Goal: Task Accomplishment & Management: Manage account settings

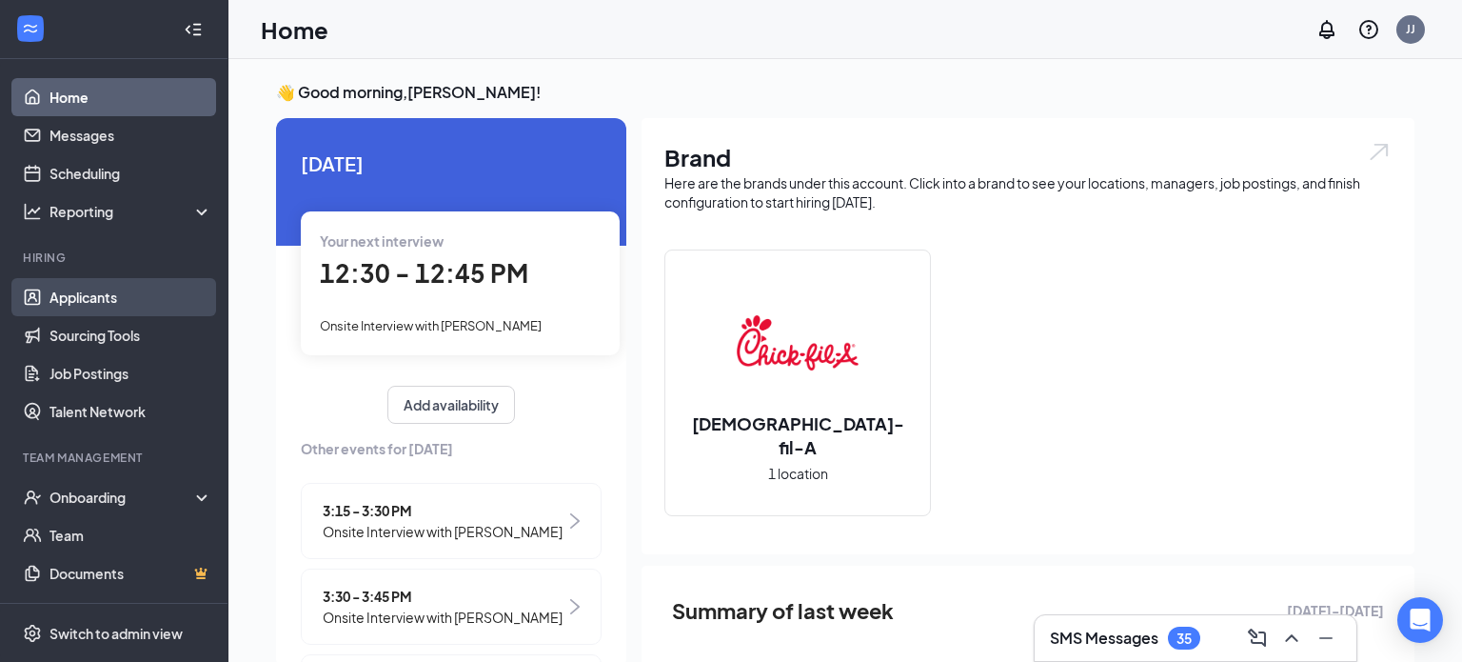
click at [69, 293] on link "Applicants" at bounding box center [130, 297] width 163 height 38
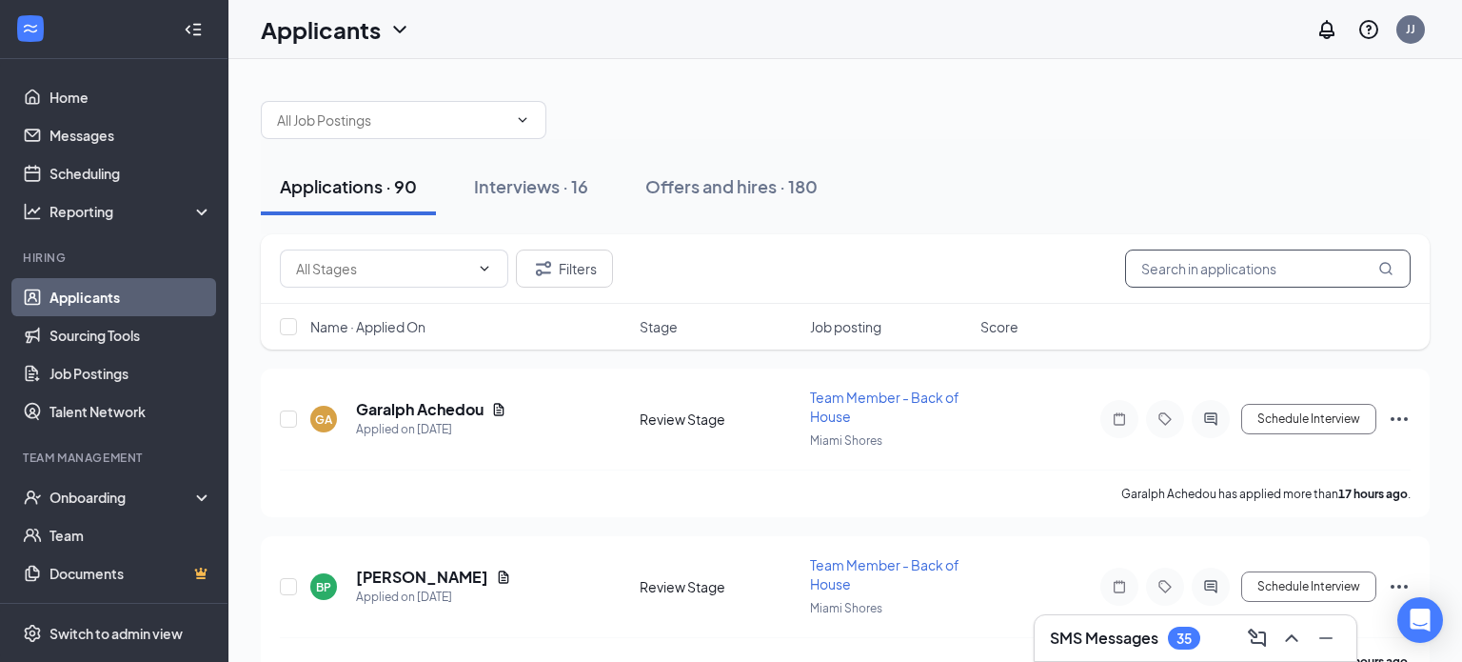
click at [1200, 275] on input "text" at bounding box center [1268, 268] width 286 height 38
click at [1230, 271] on input "text" at bounding box center [1268, 268] width 286 height 38
click at [1208, 269] on input "text" at bounding box center [1268, 268] width 286 height 38
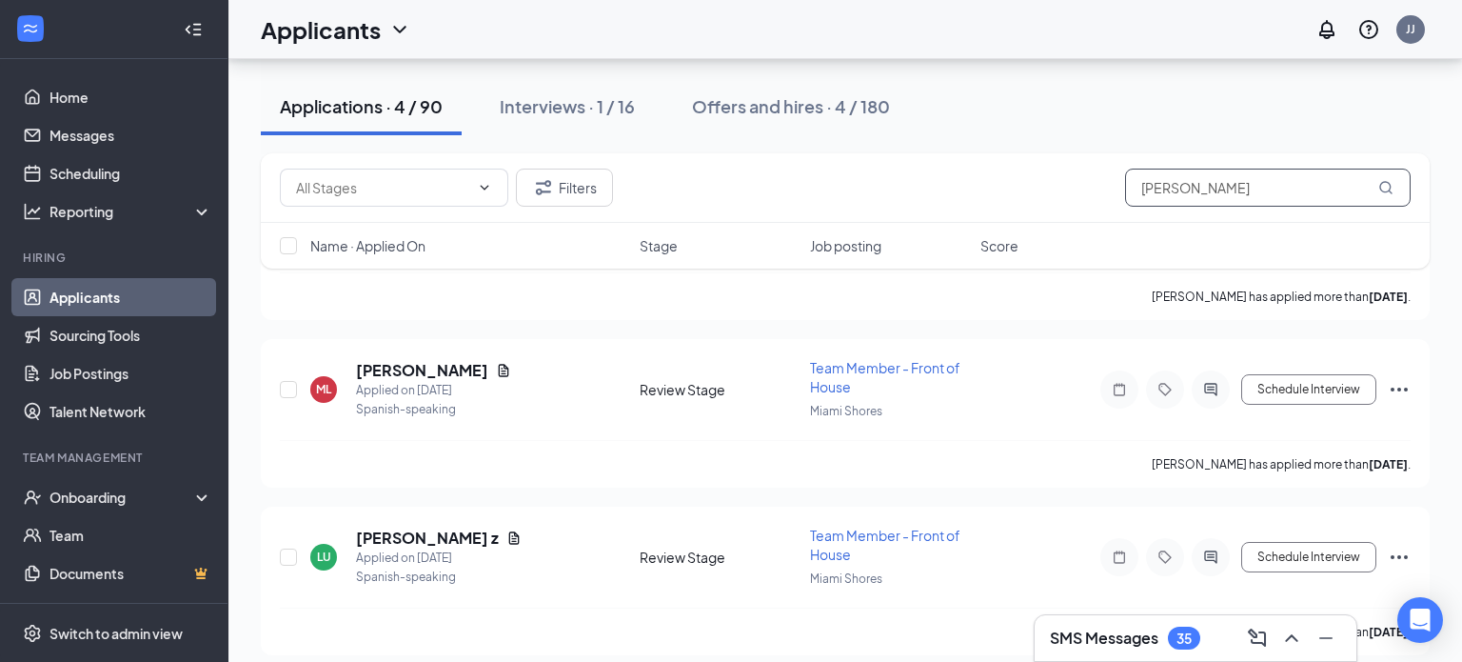
scroll to position [374, 0]
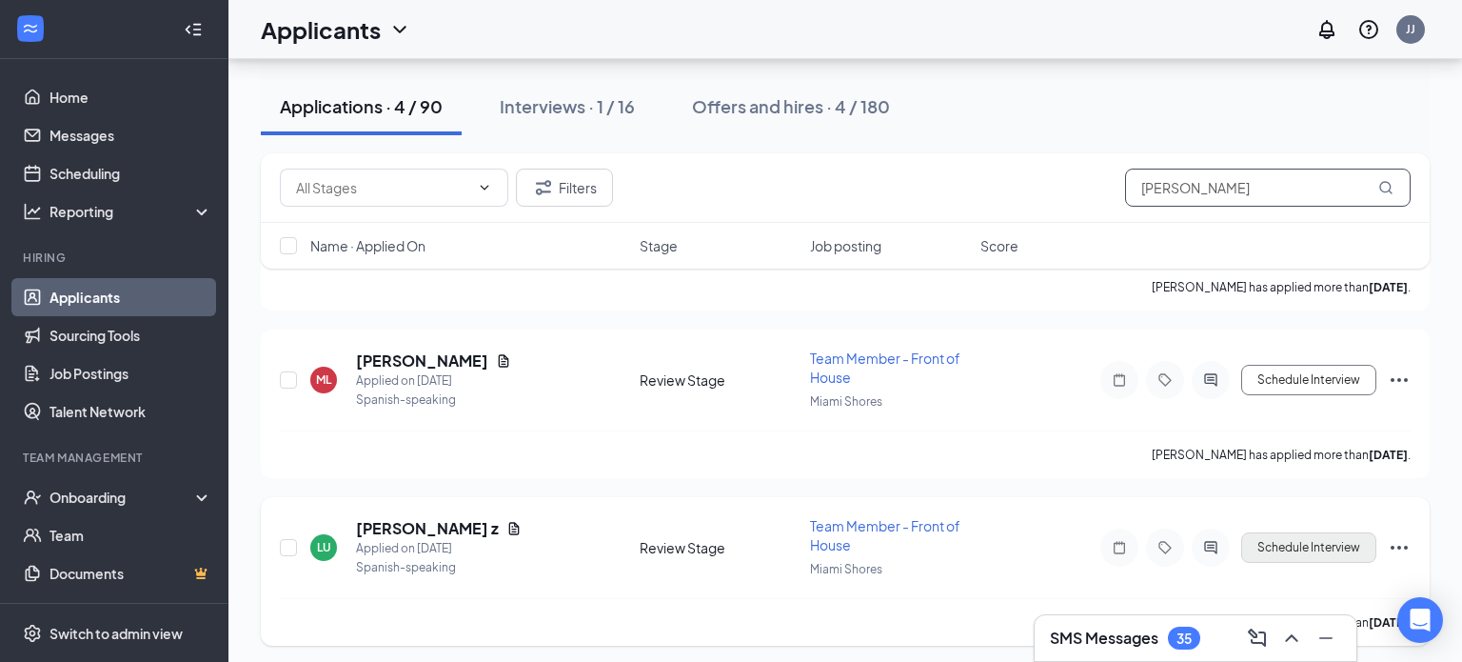
type input "[PERSON_NAME]"
click at [1301, 537] on button "Schedule Interview" at bounding box center [1308, 547] width 135 height 30
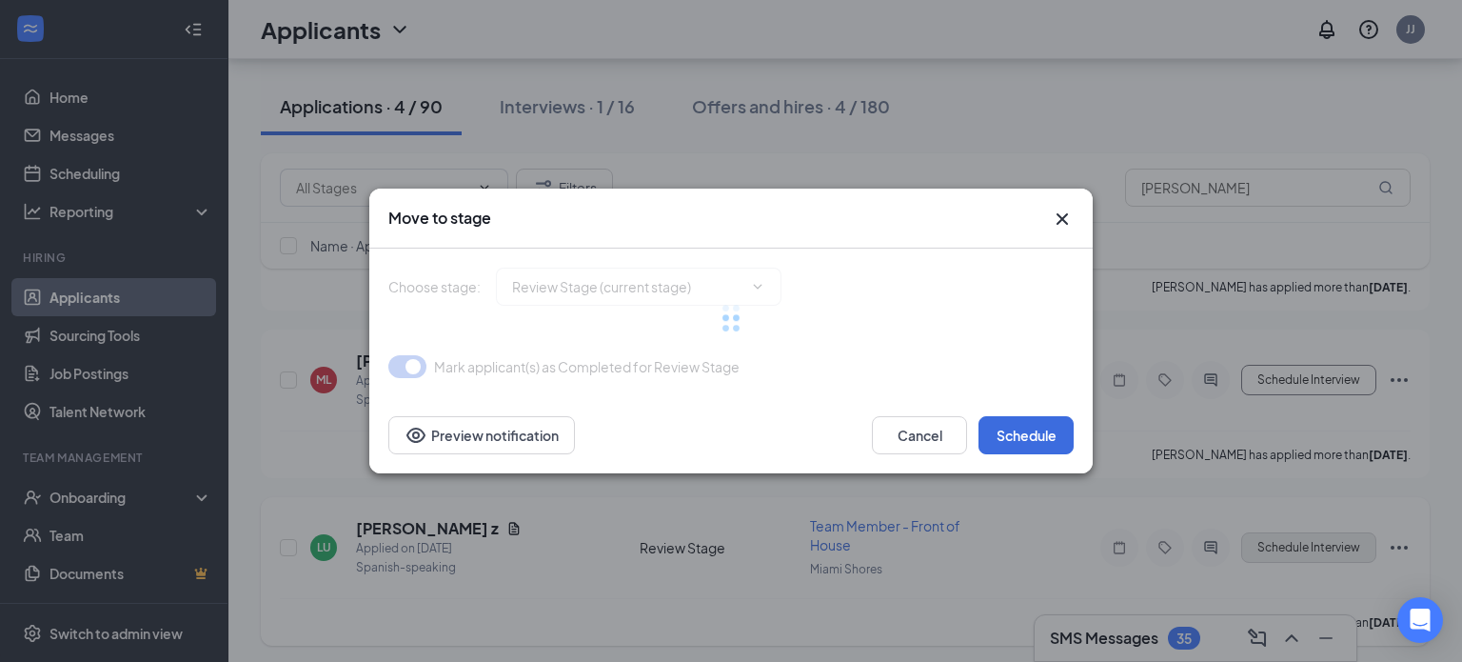
type input "Onsite Interview (next stage)"
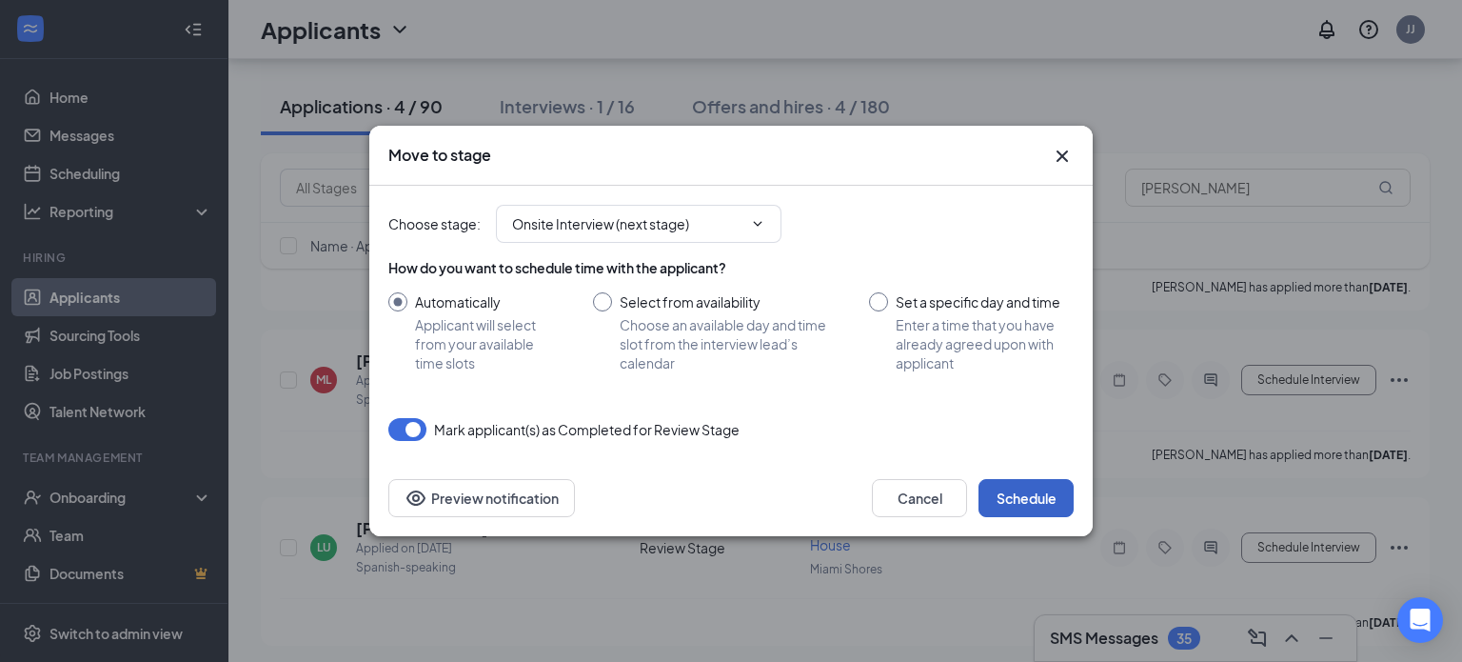
click at [1019, 495] on button "Schedule" at bounding box center [1026, 498] width 95 height 38
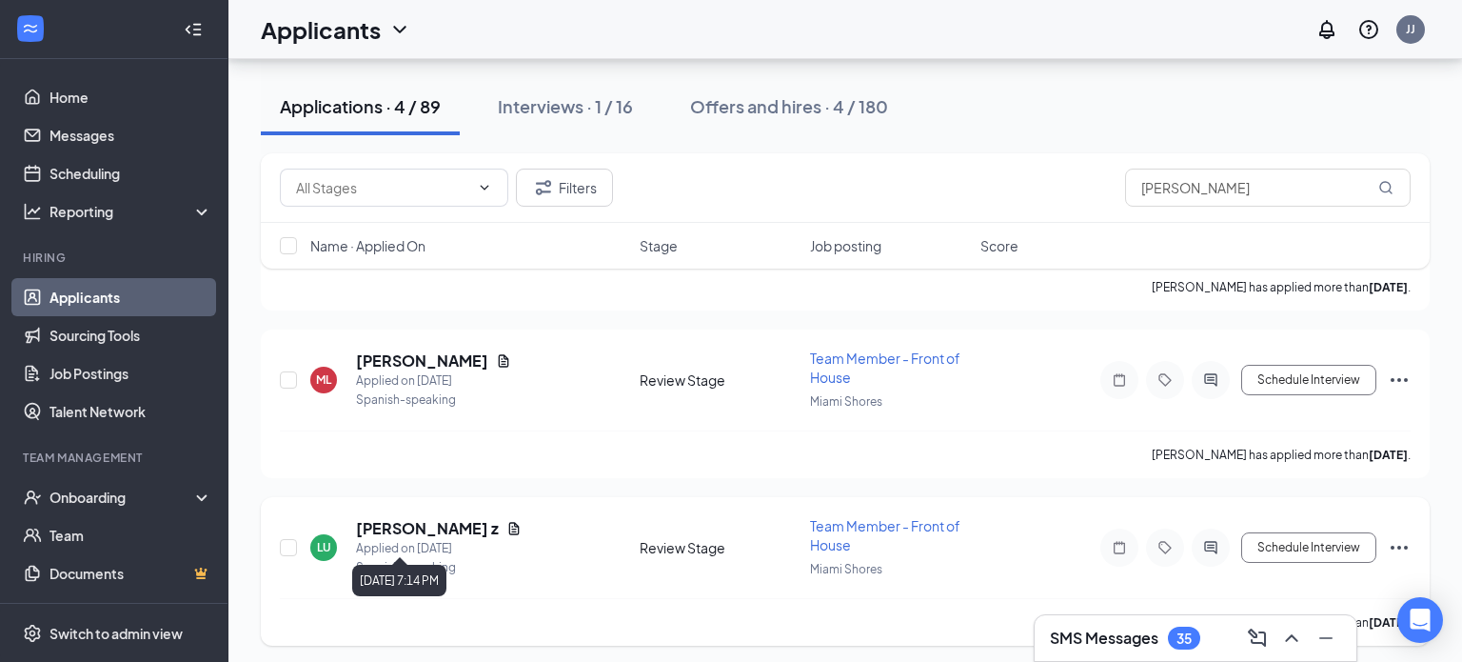
click at [426, 539] on div "Applied on [DATE]" at bounding box center [439, 548] width 166 height 19
click at [416, 522] on h5 "[PERSON_NAME] z" at bounding box center [427, 528] width 143 height 21
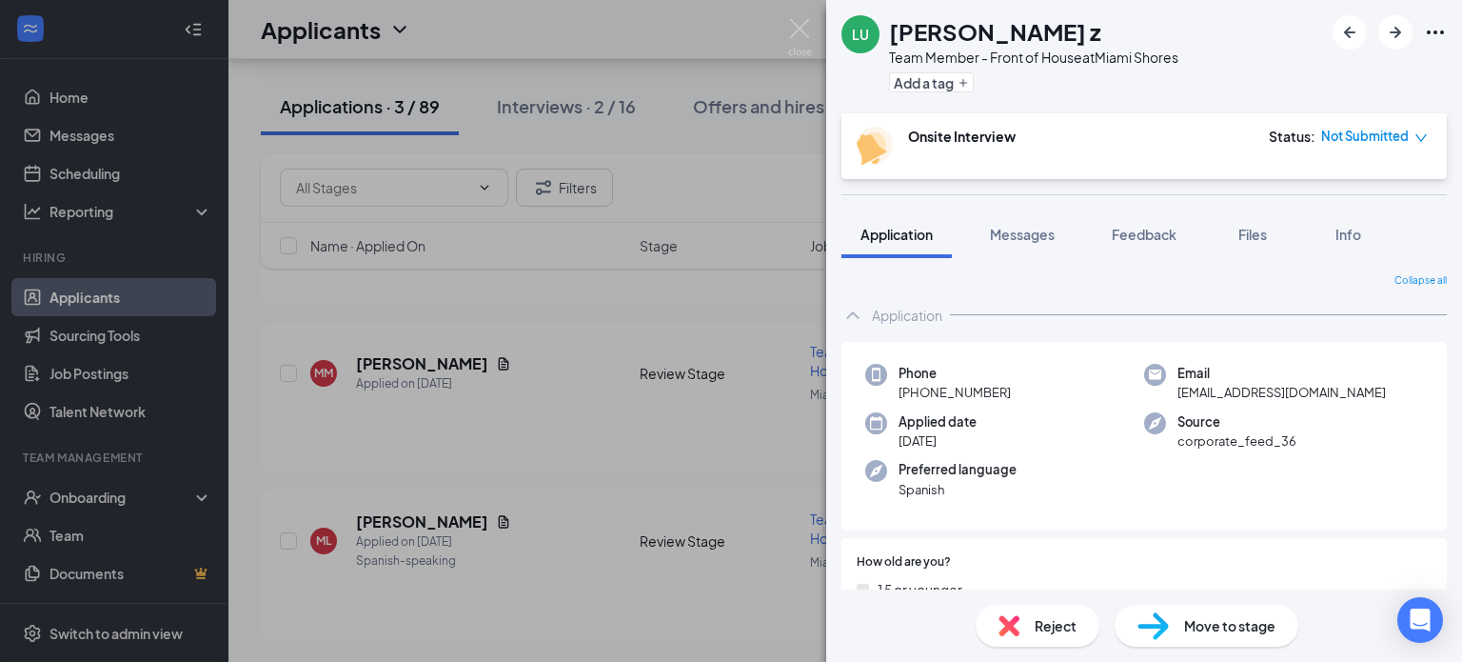
scroll to position [208, 0]
click at [1241, 627] on span "Move to stage" at bounding box center [1229, 625] width 91 height 21
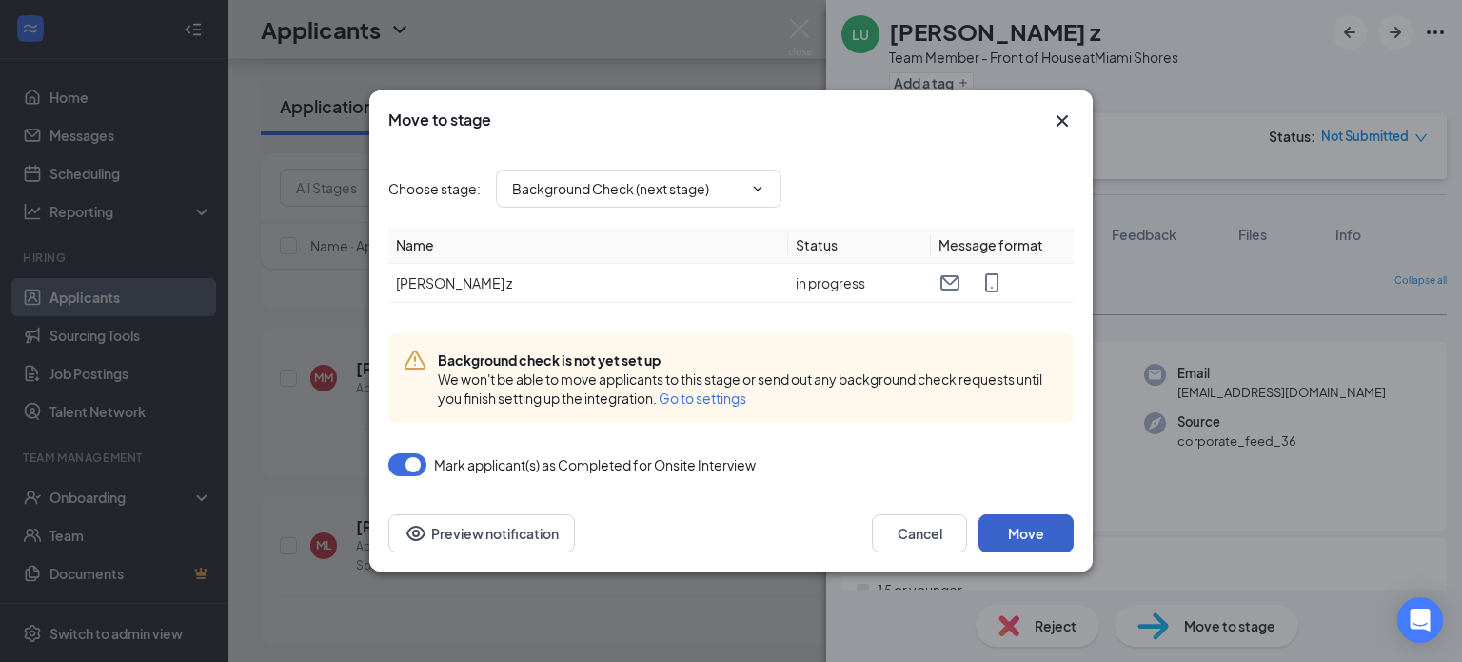
click at [1026, 534] on button "Move" at bounding box center [1026, 533] width 95 height 38
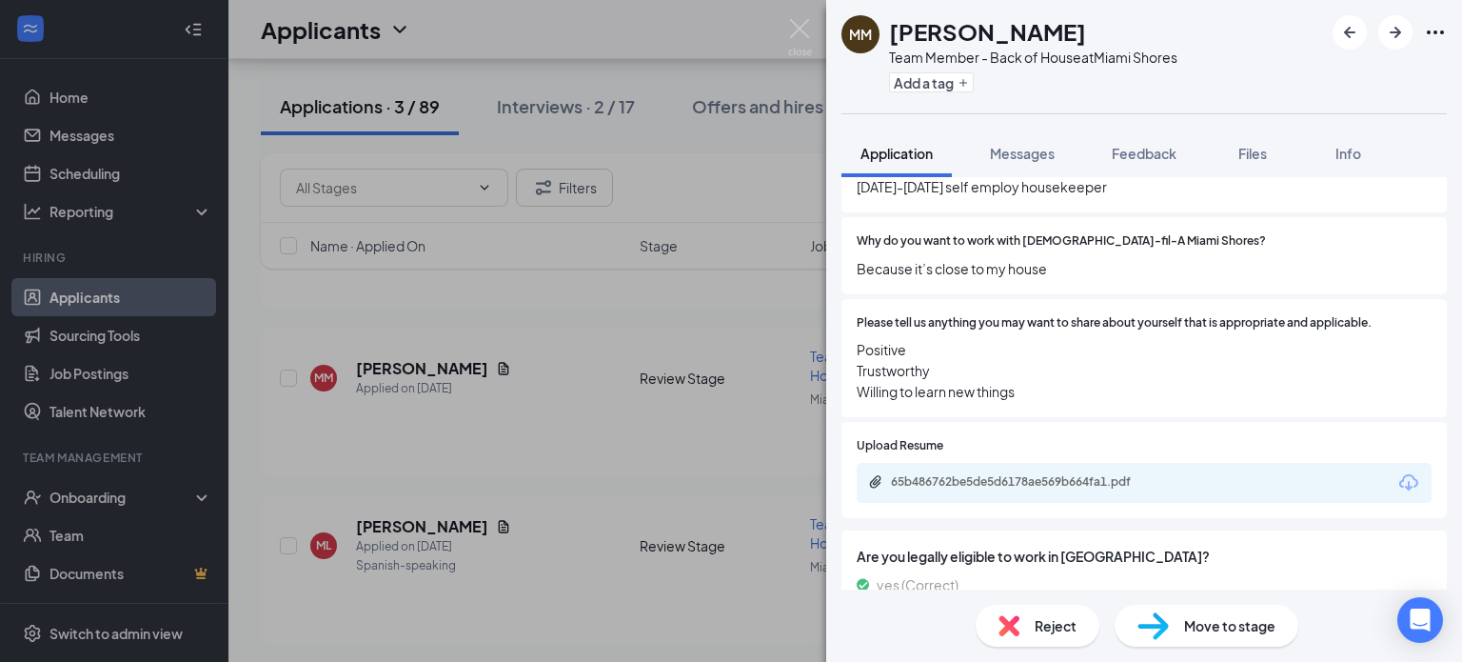
scroll to position [1429, 0]
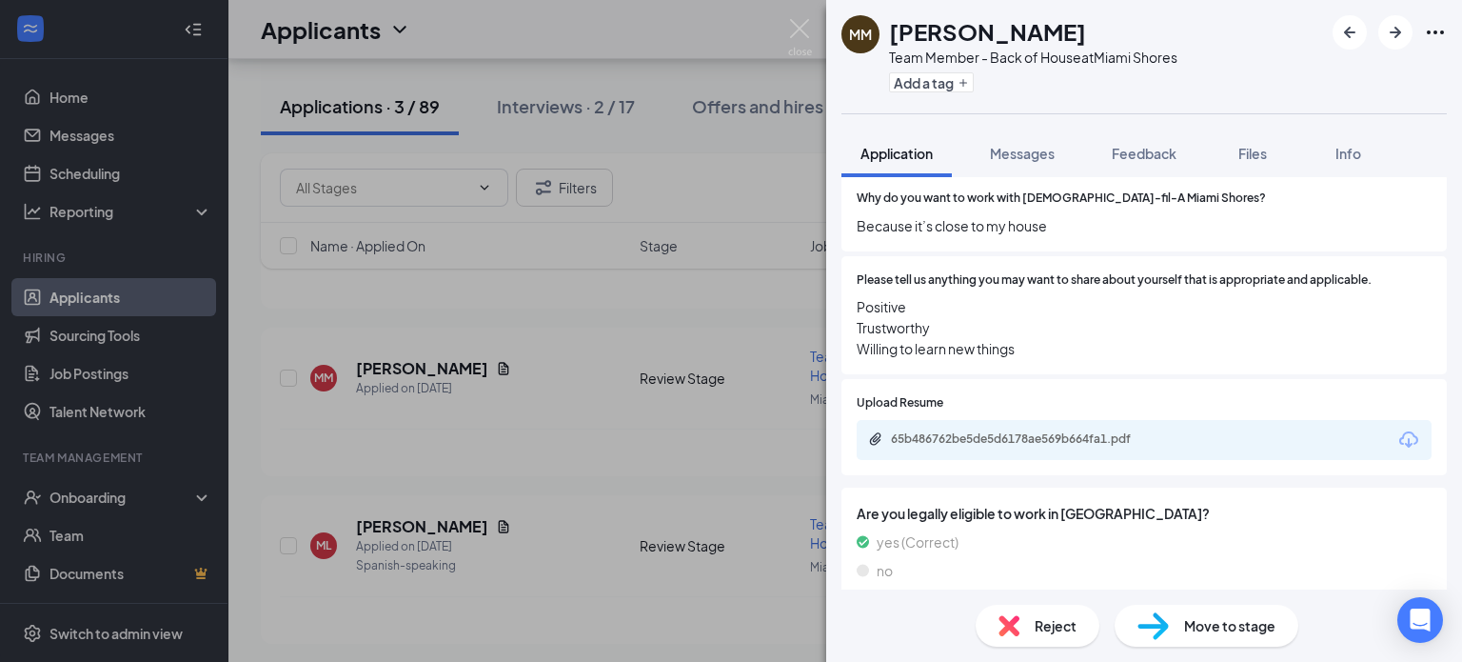
click at [412, 348] on div "MM [PERSON_NAME] Team Member - Back of House at [GEOGRAPHIC_DATA] Add a tag App…" at bounding box center [731, 331] width 1462 height 662
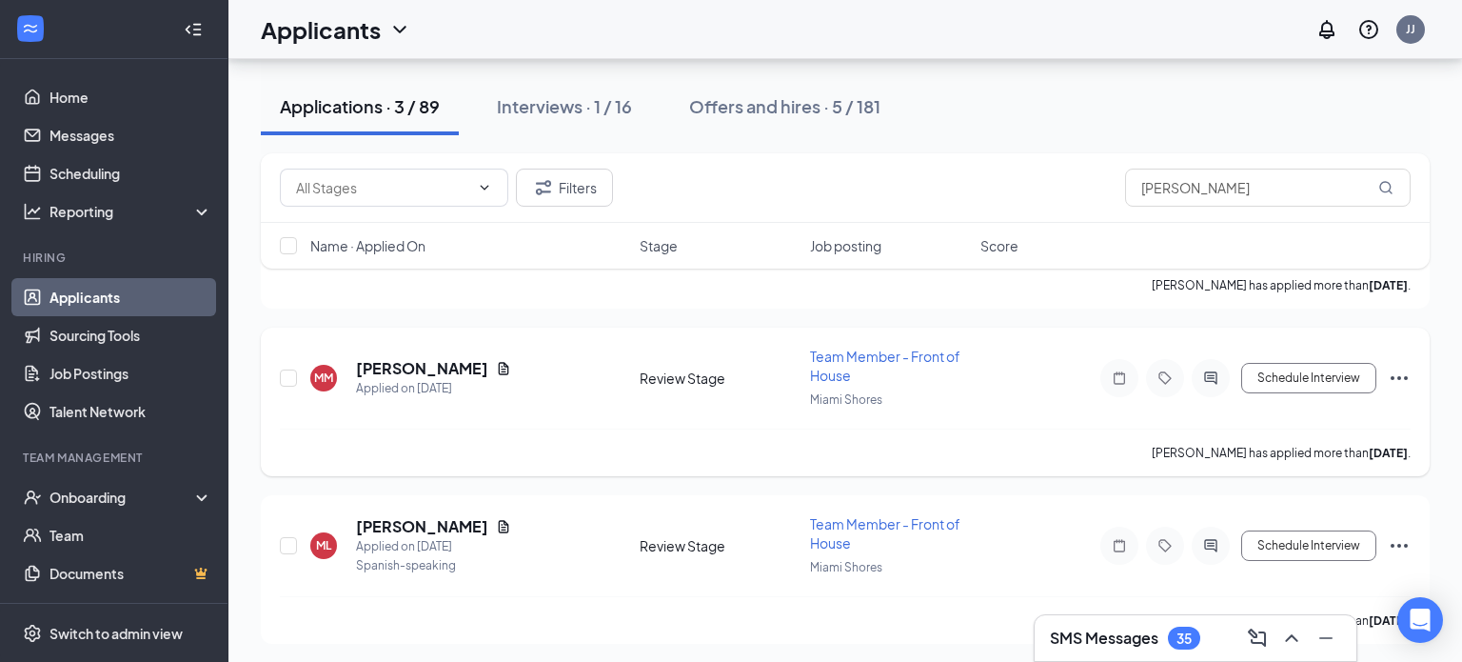
click at [834, 371] on span "Team Member - Front of House" at bounding box center [885, 365] width 150 height 36
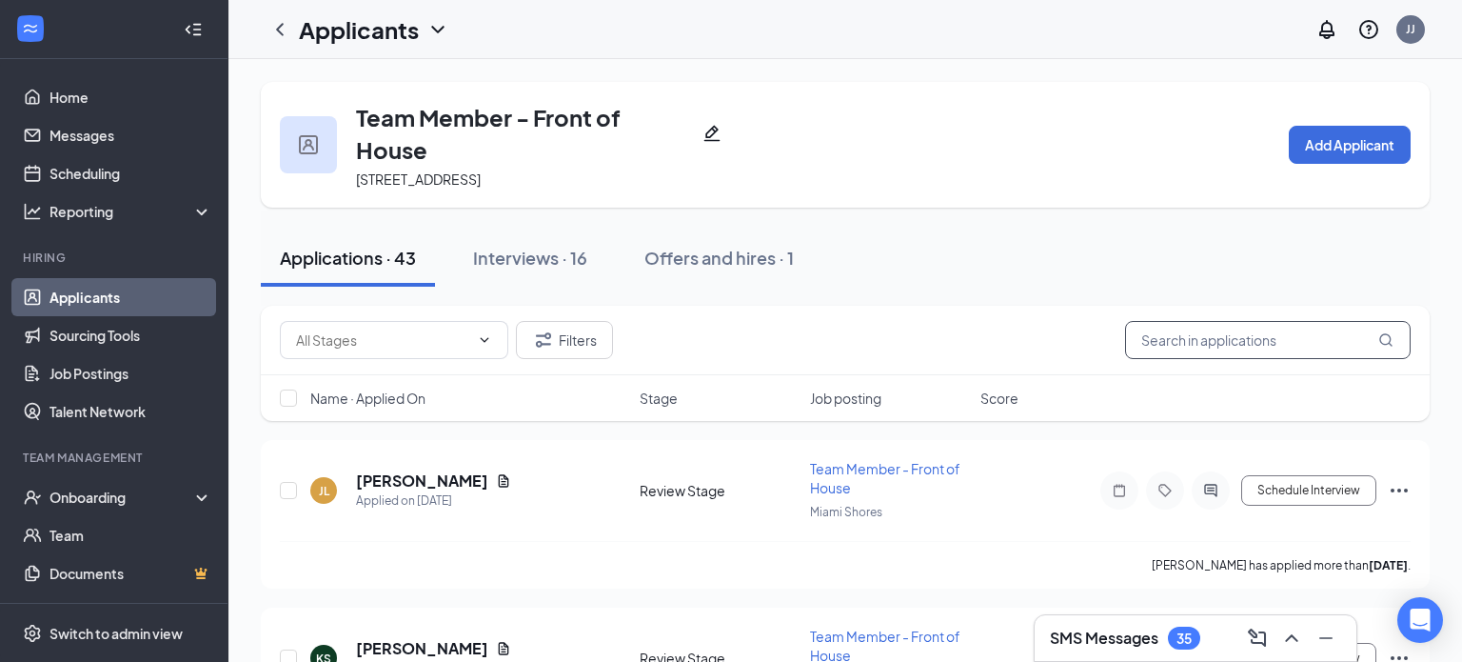
click at [1227, 352] on input "text" at bounding box center [1268, 340] width 286 height 38
type input "[PERSON_NAME]"
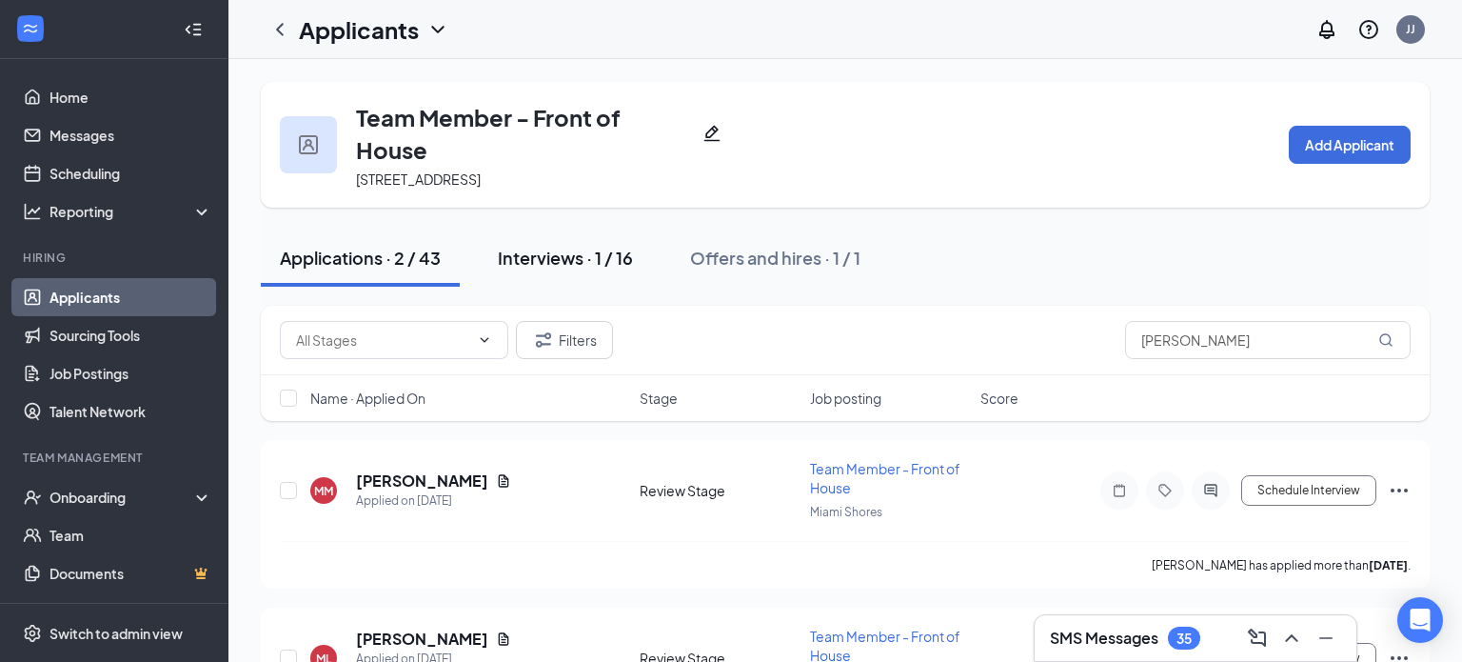
click at [543, 257] on div "Interviews · 1 / 16" at bounding box center [565, 258] width 135 height 24
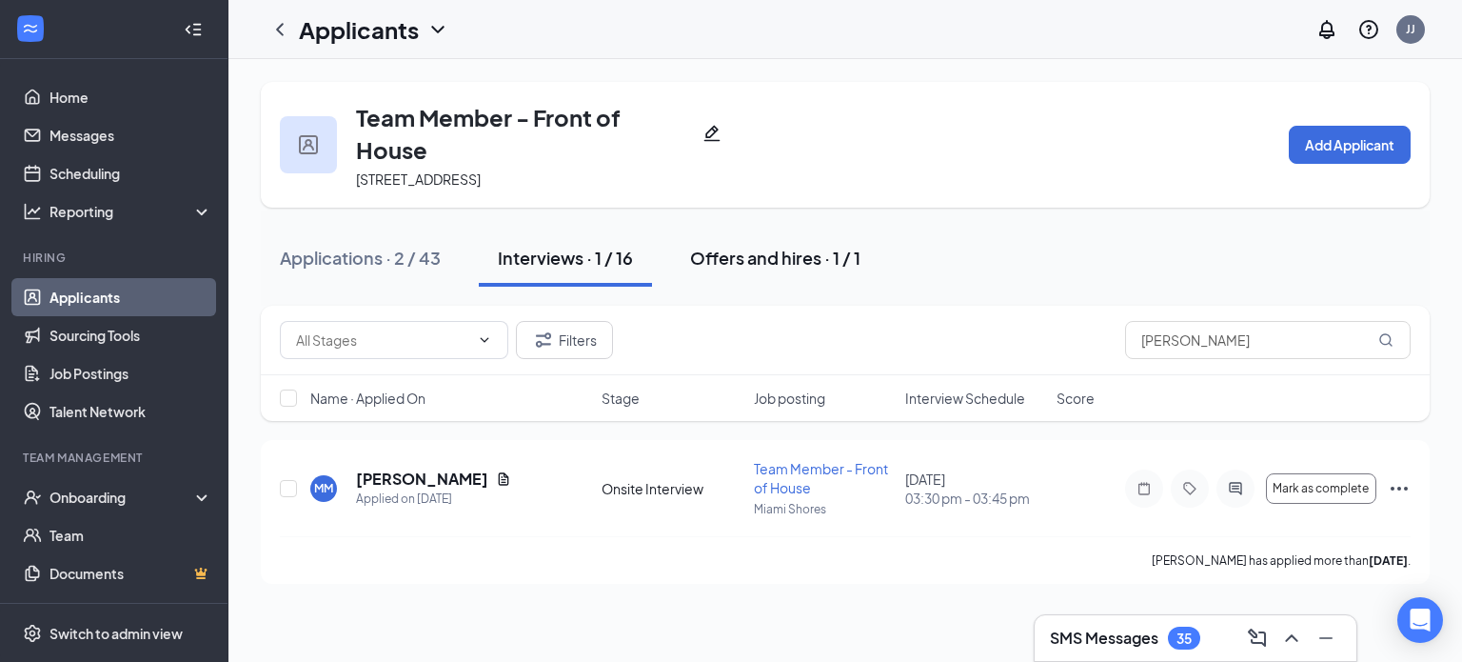
click at [732, 258] on div "Offers and hires · 1 / 1" at bounding box center [775, 258] width 170 height 24
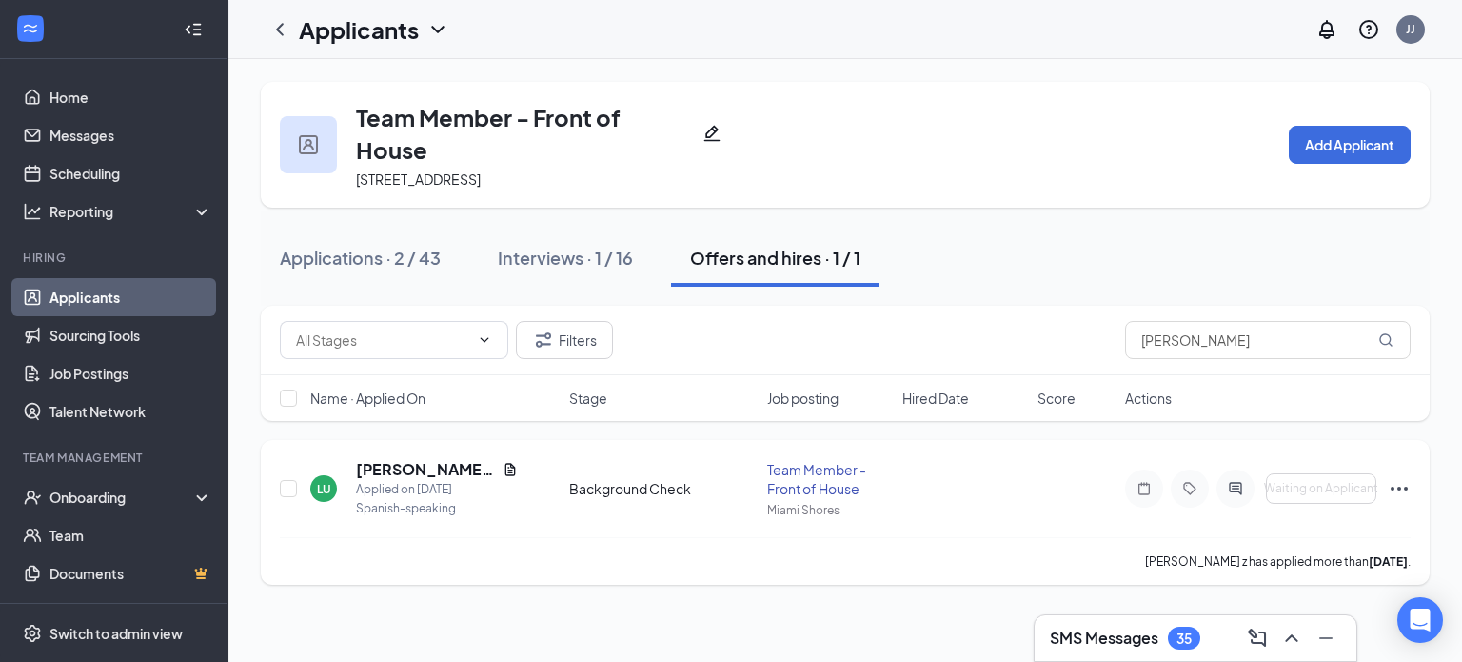
click at [818, 473] on div "Team Member - Front of House" at bounding box center [829, 479] width 124 height 38
click at [287, 486] on input "checkbox" at bounding box center [288, 488] width 17 height 17
checkbox input "true"
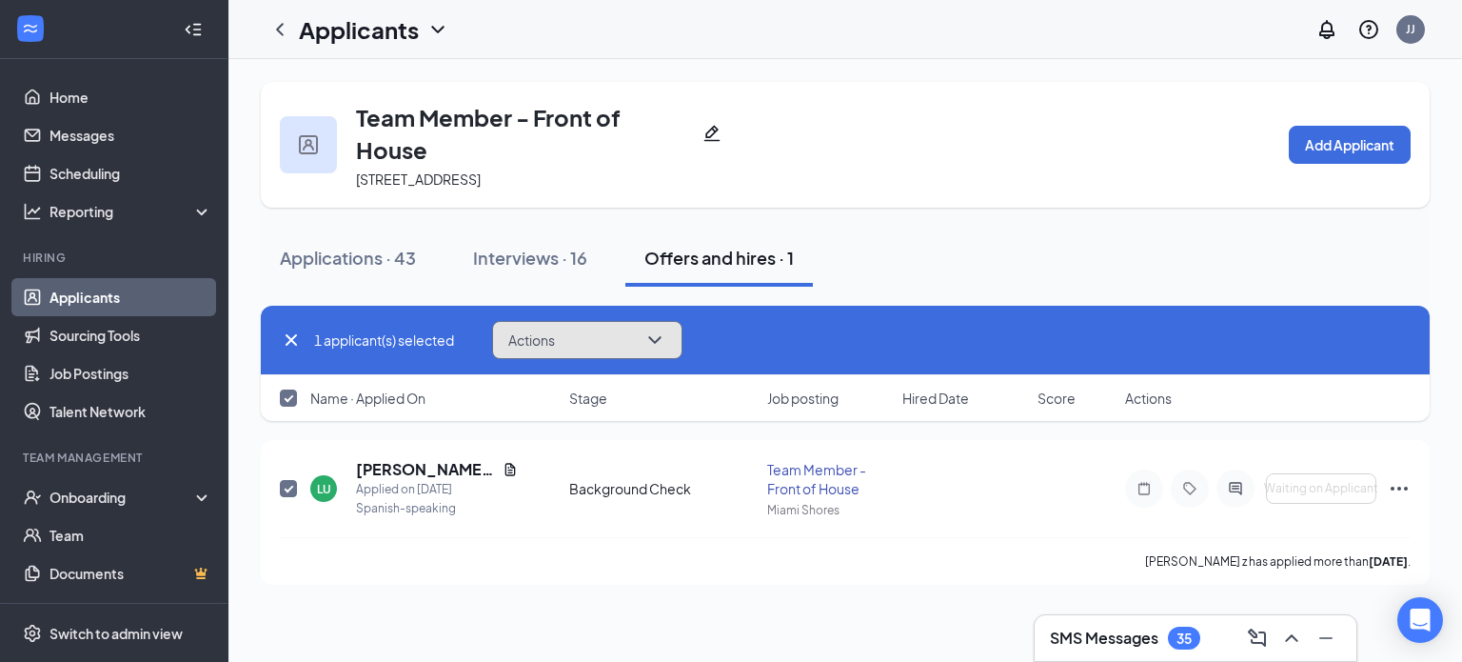
click at [651, 336] on icon "ChevronDown" at bounding box center [654, 339] width 23 height 23
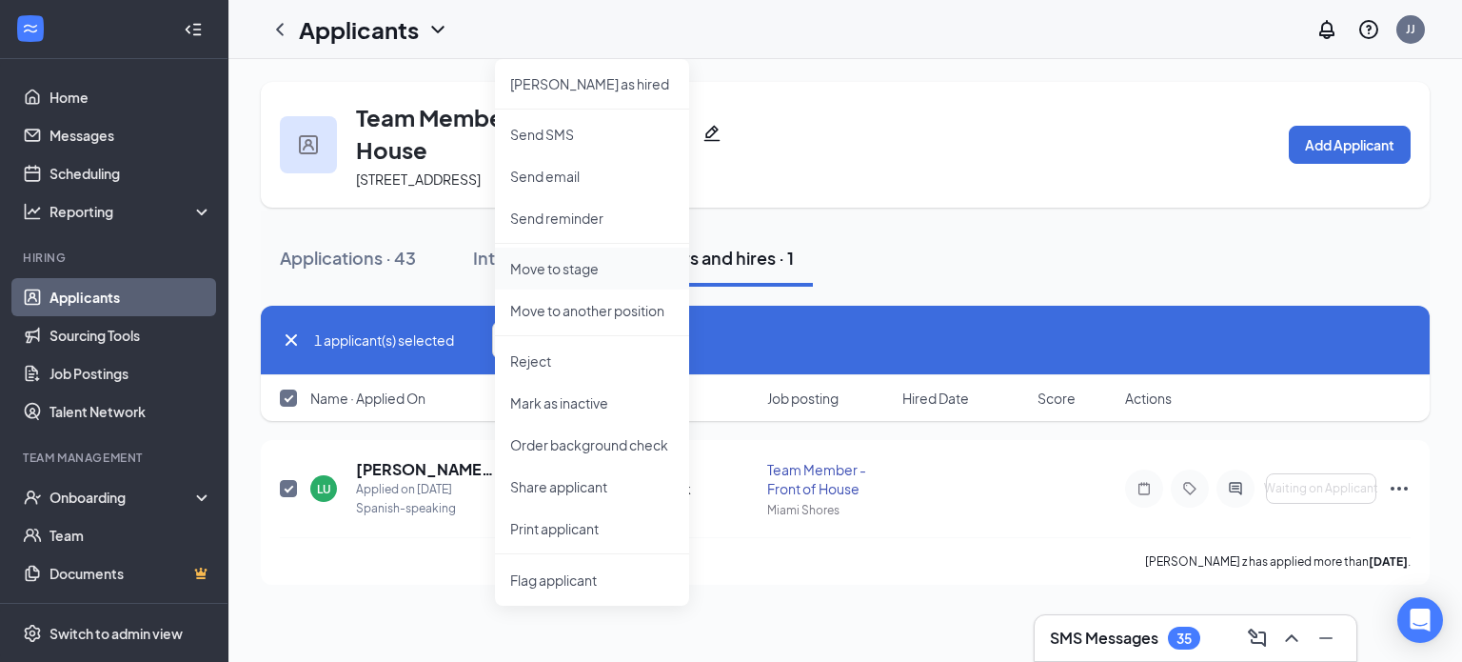
click at [558, 275] on p "Move to stage" at bounding box center [592, 268] width 164 height 19
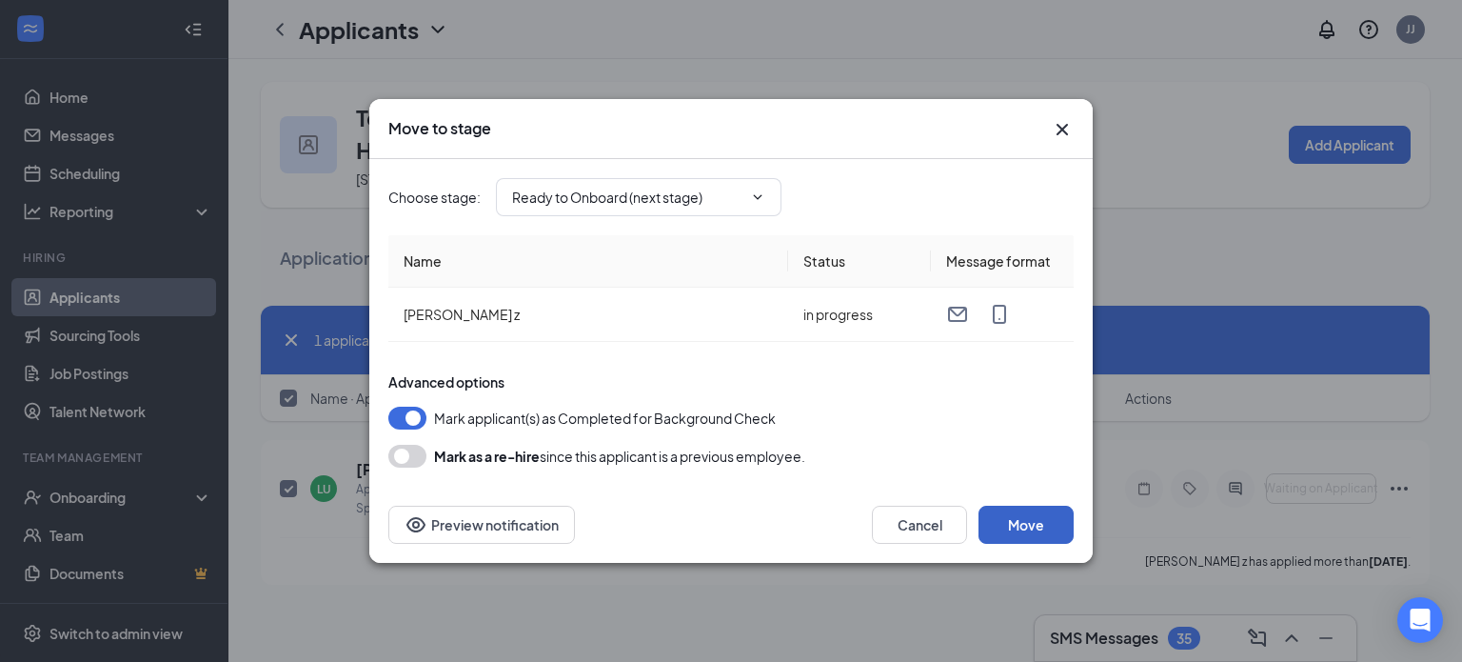
click at [1035, 523] on button "Move" at bounding box center [1026, 524] width 95 height 38
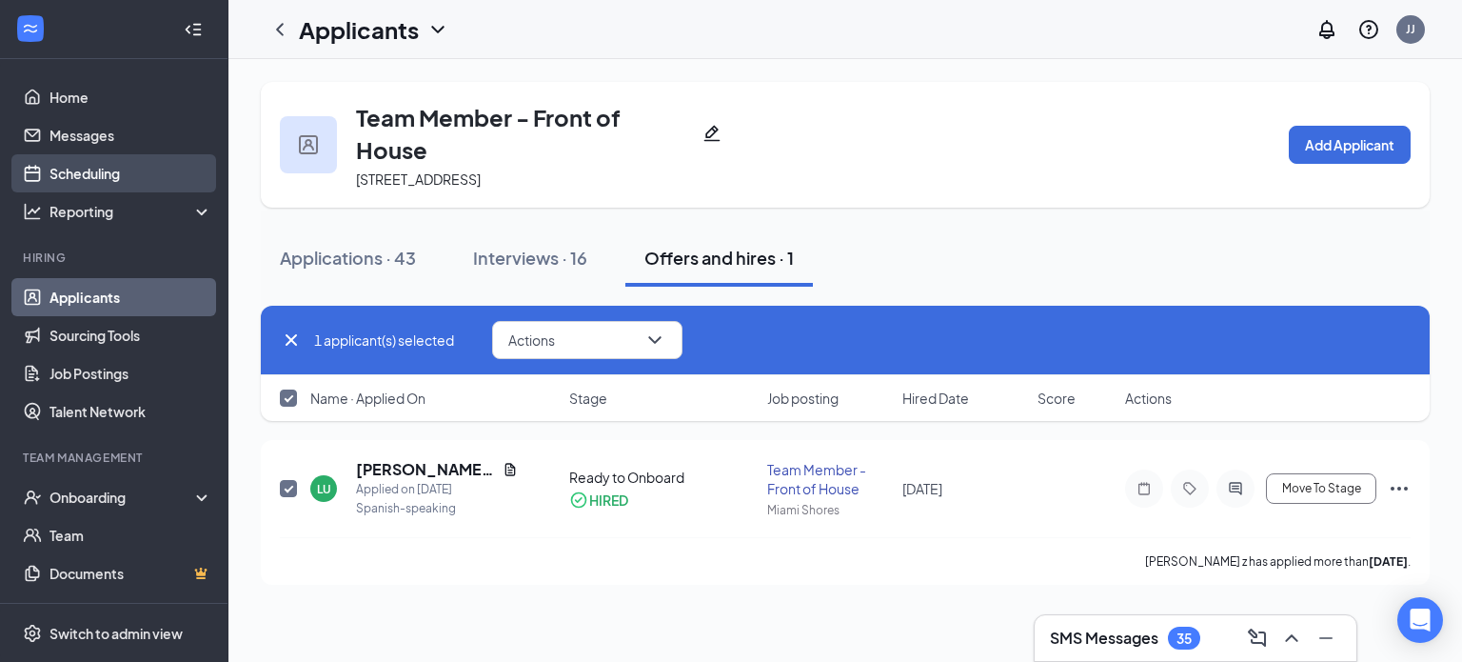
click at [95, 168] on link "Scheduling" at bounding box center [130, 173] width 163 height 38
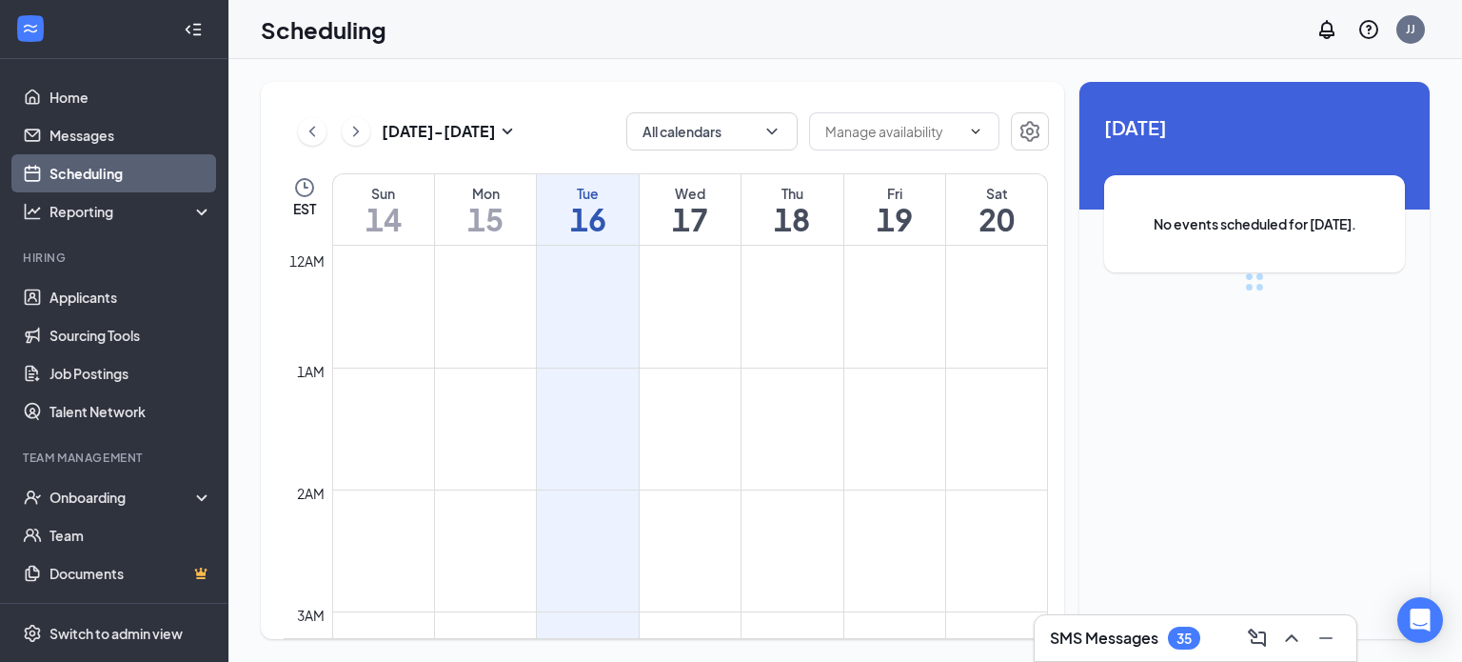
scroll to position [936, 0]
